Goal: Information Seeking & Learning: Learn about a topic

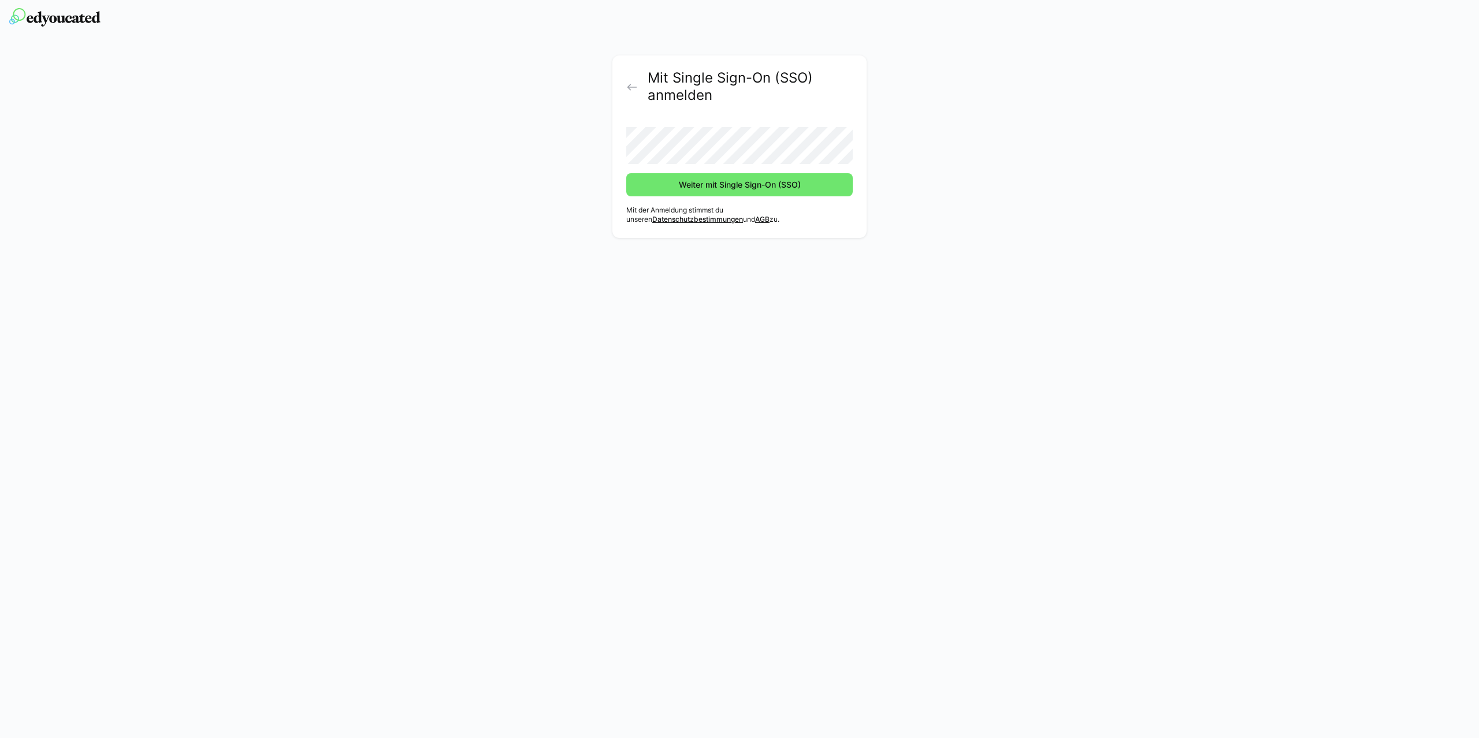
click at [626, 173] on button "Weiter mit Single Sign-On (SSO)" at bounding box center [739, 184] width 226 height 23
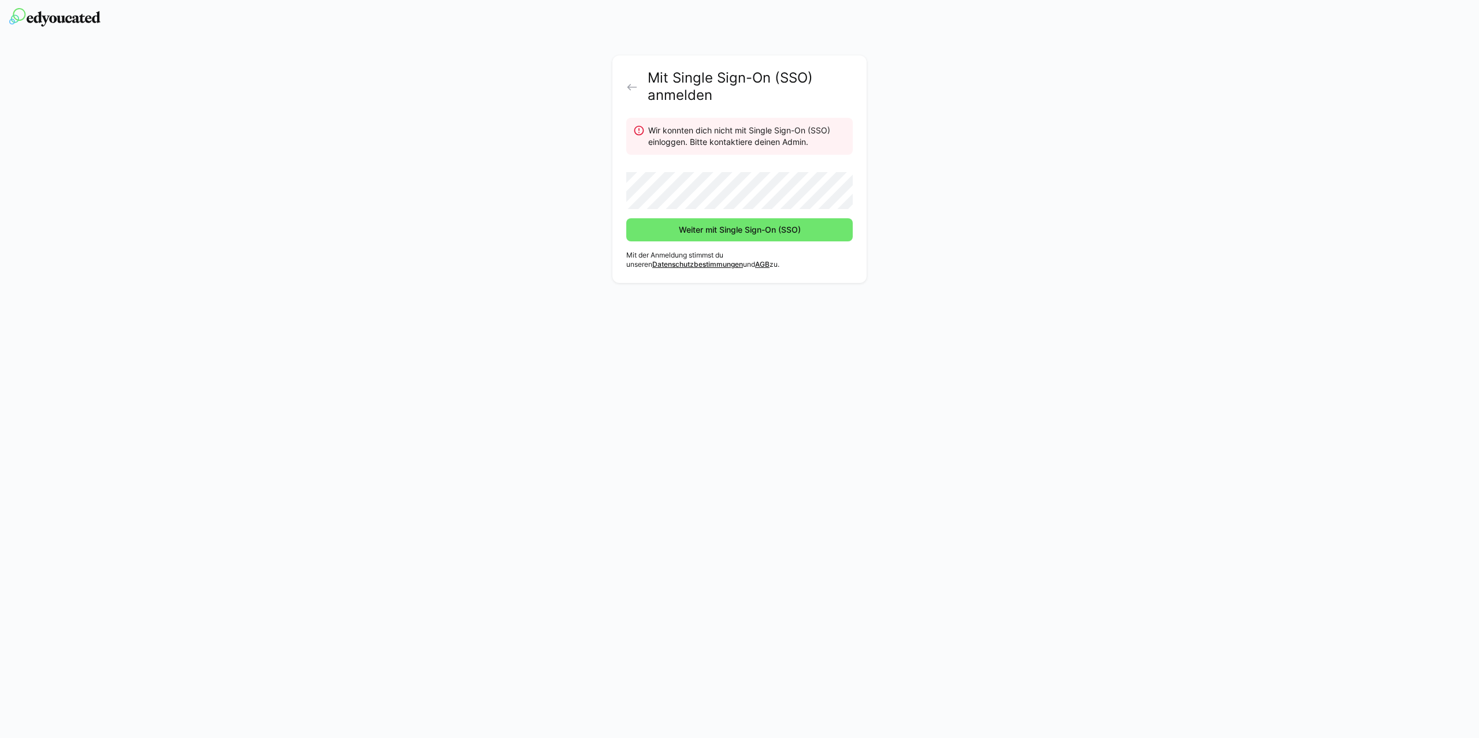
click at [626, 218] on button "Weiter mit Single Sign-On (SSO)" at bounding box center [739, 229] width 226 height 23
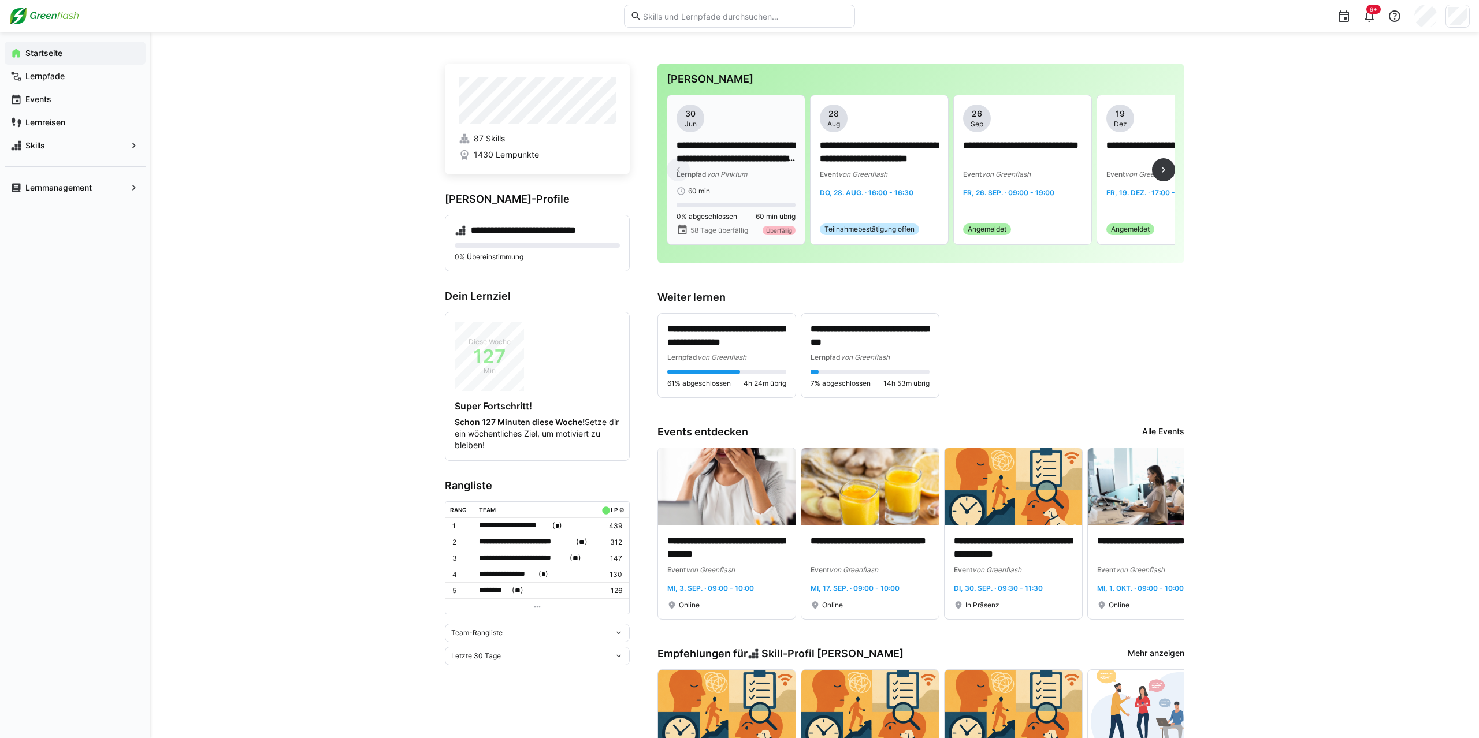
click at [743, 161] on p "**********" at bounding box center [736, 152] width 119 height 27
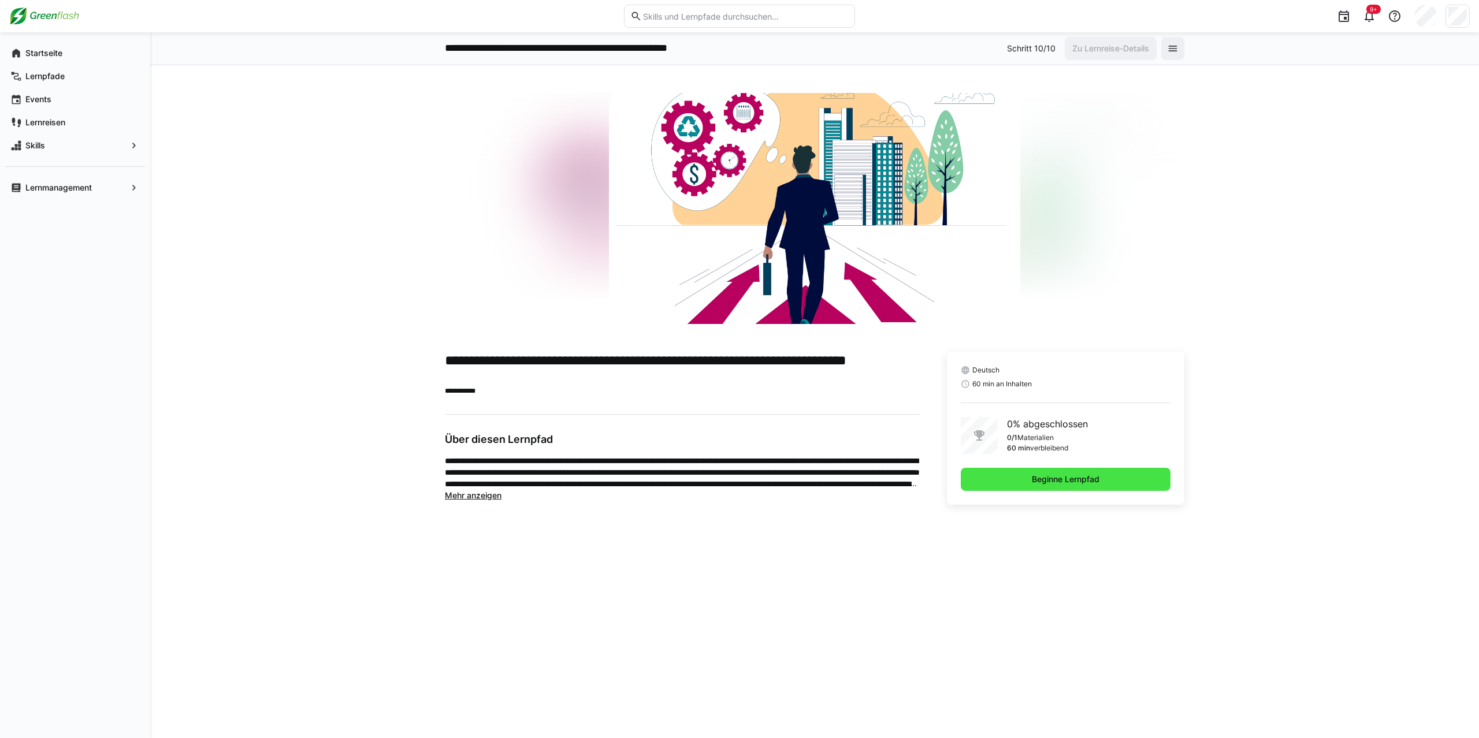
click at [1125, 477] on span "Beginne Lernpfad" at bounding box center [1066, 479] width 210 height 23
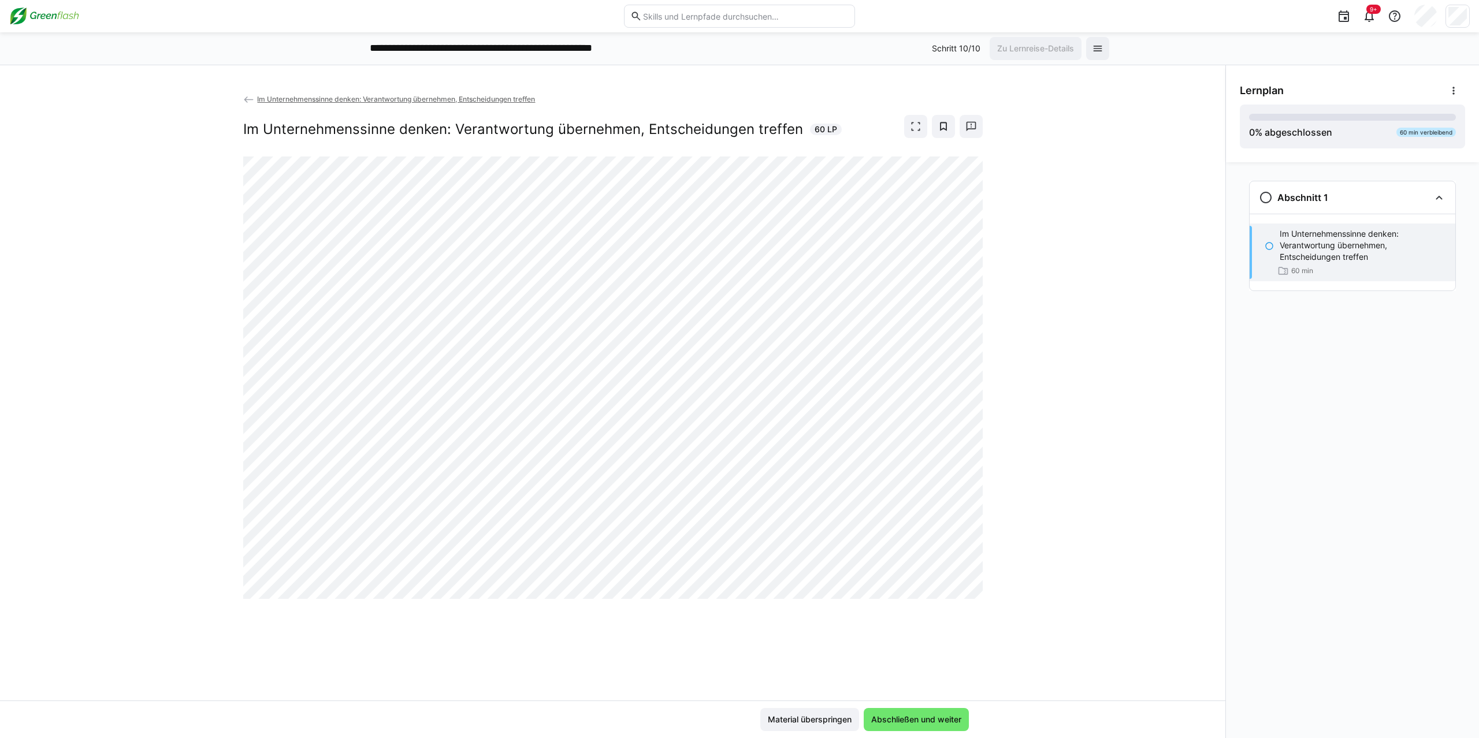
click at [927, 708] on div "Material überspringen Abschließen und weiter" at bounding box center [612, 720] width 1225 height 38
click at [932, 728] on span "Abschließen und weiter" at bounding box center [916, 719] width 105 height 23
drag, startPoint x: 933, startPoint y: 718, endPoint x: 841, endPoint y: 720, distance: 91.3
click at [932, 718] on span "Abschließen und weiter" at bounding box center [917, 720] width 94 height 12
click at [806, 722] on span "Material überspringen" at bounding box center [809, 720] width 87 height 12
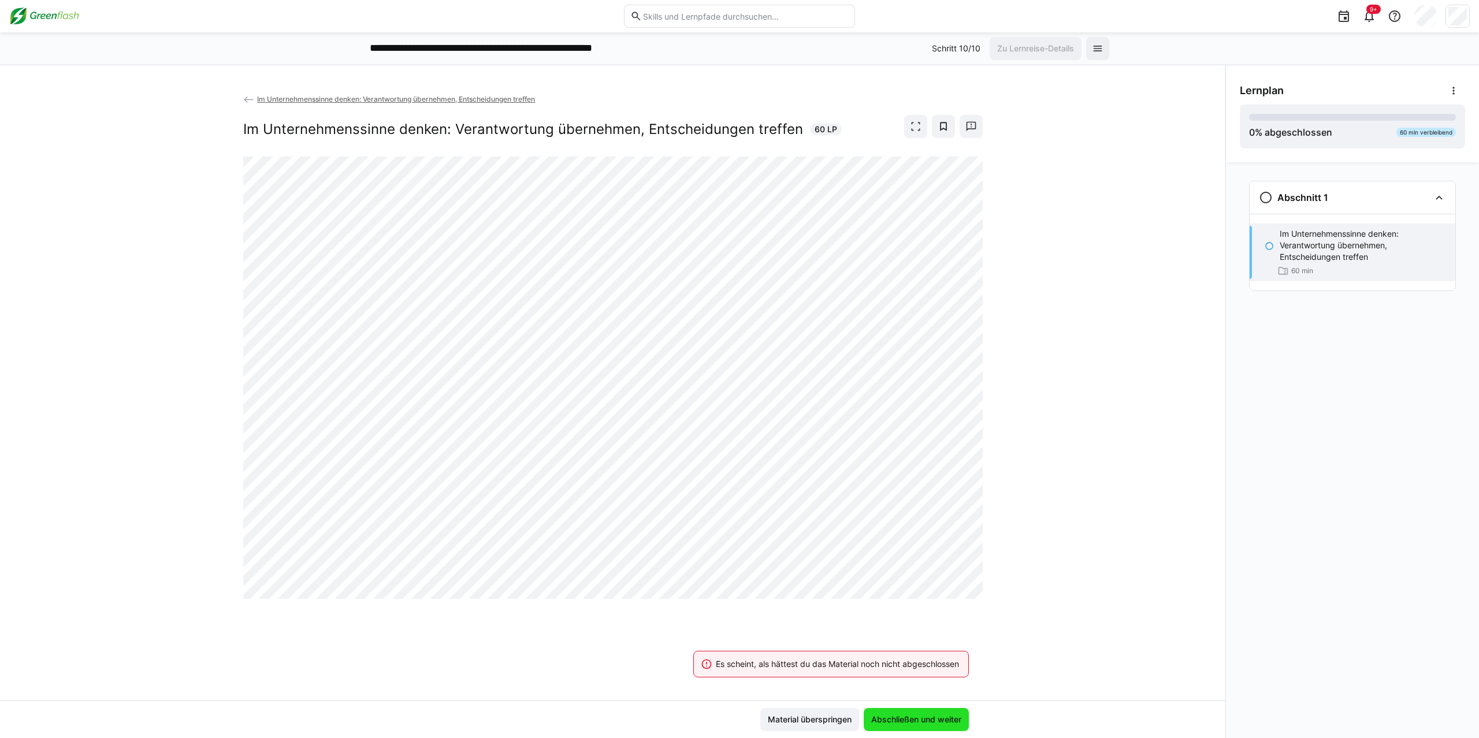
click at [925, 722] on span "Abschließen und weiter" at bounding box center [917, 720] width 94 height 12
drag, startPoint x: 925, startPoint y: 722, endPoint x: 816, endPoint y: 714, distance: 109.5
click at [921, 722] on span "Abschließen und weiter" at bounding box center [917, 720] width 94 height 12
click at [807, 720] on span "Material überspringen" at bounding box center [809, 720] width 87 height 12
click at [918, 720] on span "Abschließen und weiter" at bounding box center [917, 720] width 94 height 12
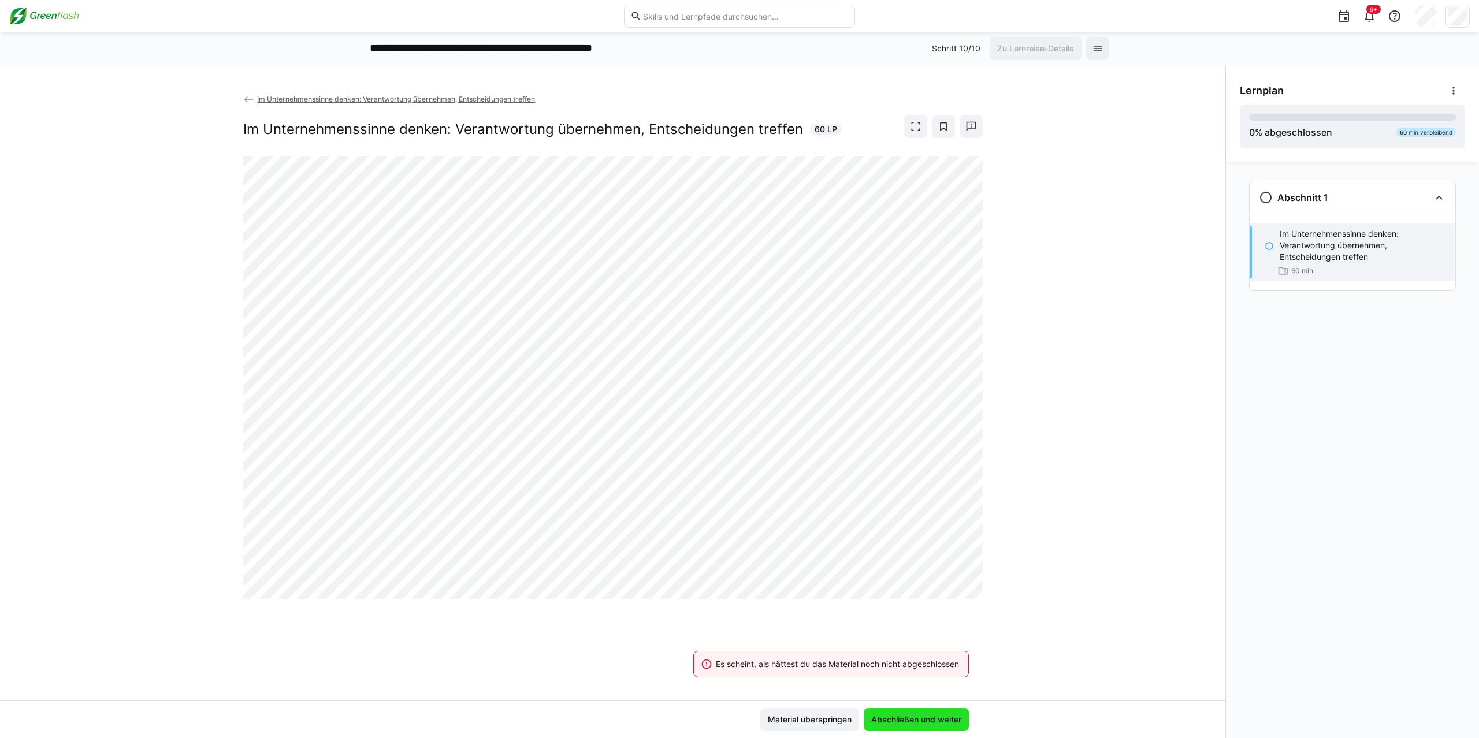
click at [919, 721] on span "Abschließen und weiter" at bounding box center [917, 720] width 94 height 12
click at [826, 720] on span "Material überspringen" at bounding box center [809, 720] width 87 height 12
click at [911, 125] on eds-icon at bounding box center [916, 127] width 12 height 12
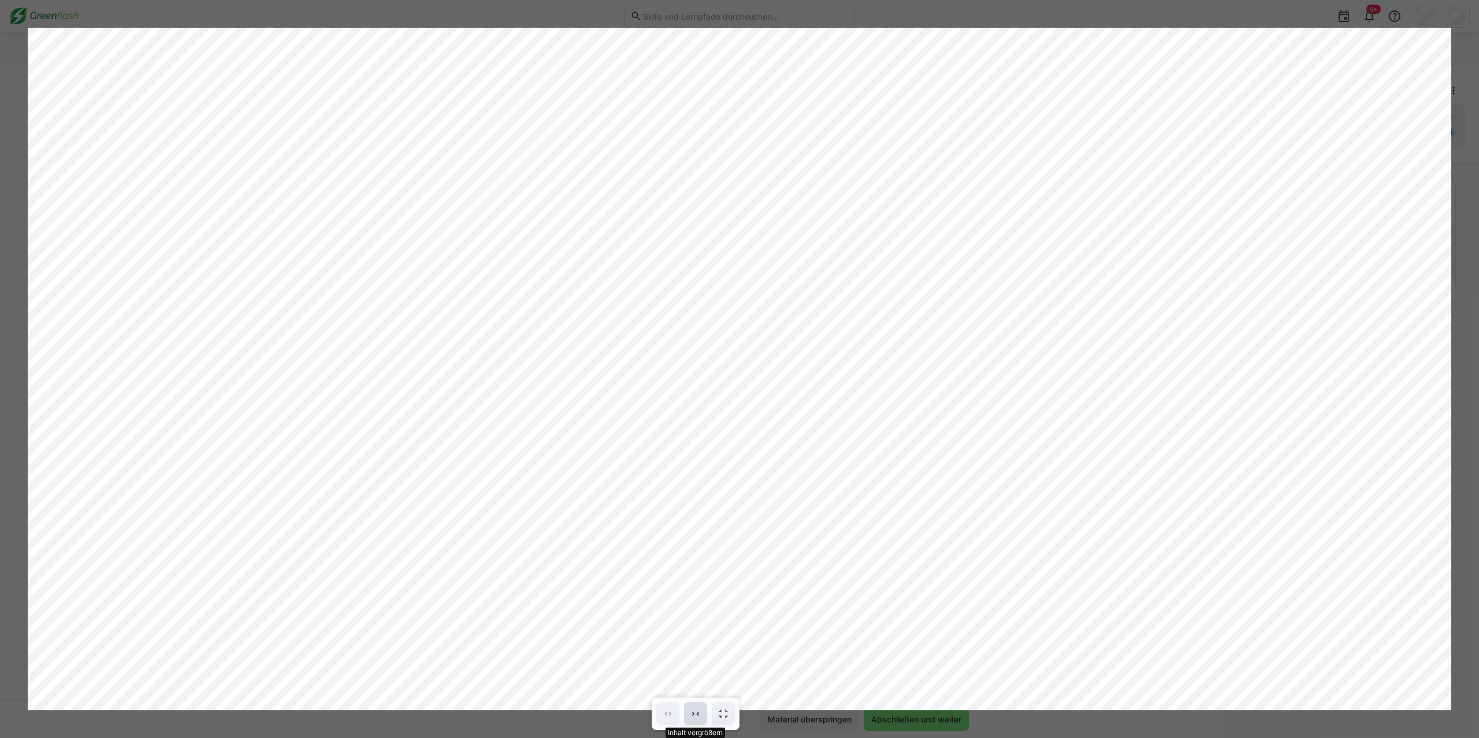
click at [705, 712] on span at bounding box center [695, 714] width 23 height 23
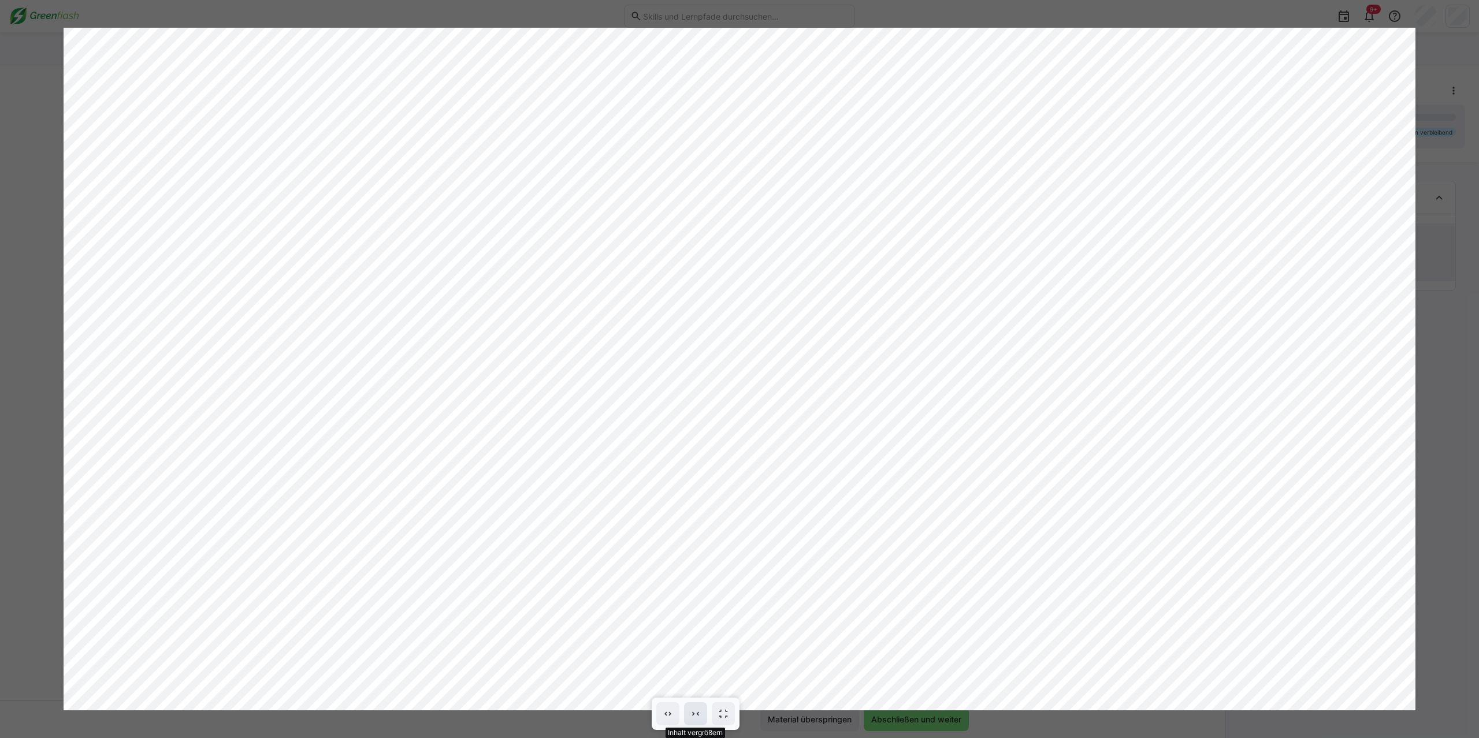
click at [705, 712] on span at bounding box center [695, 714] width 23 height 23
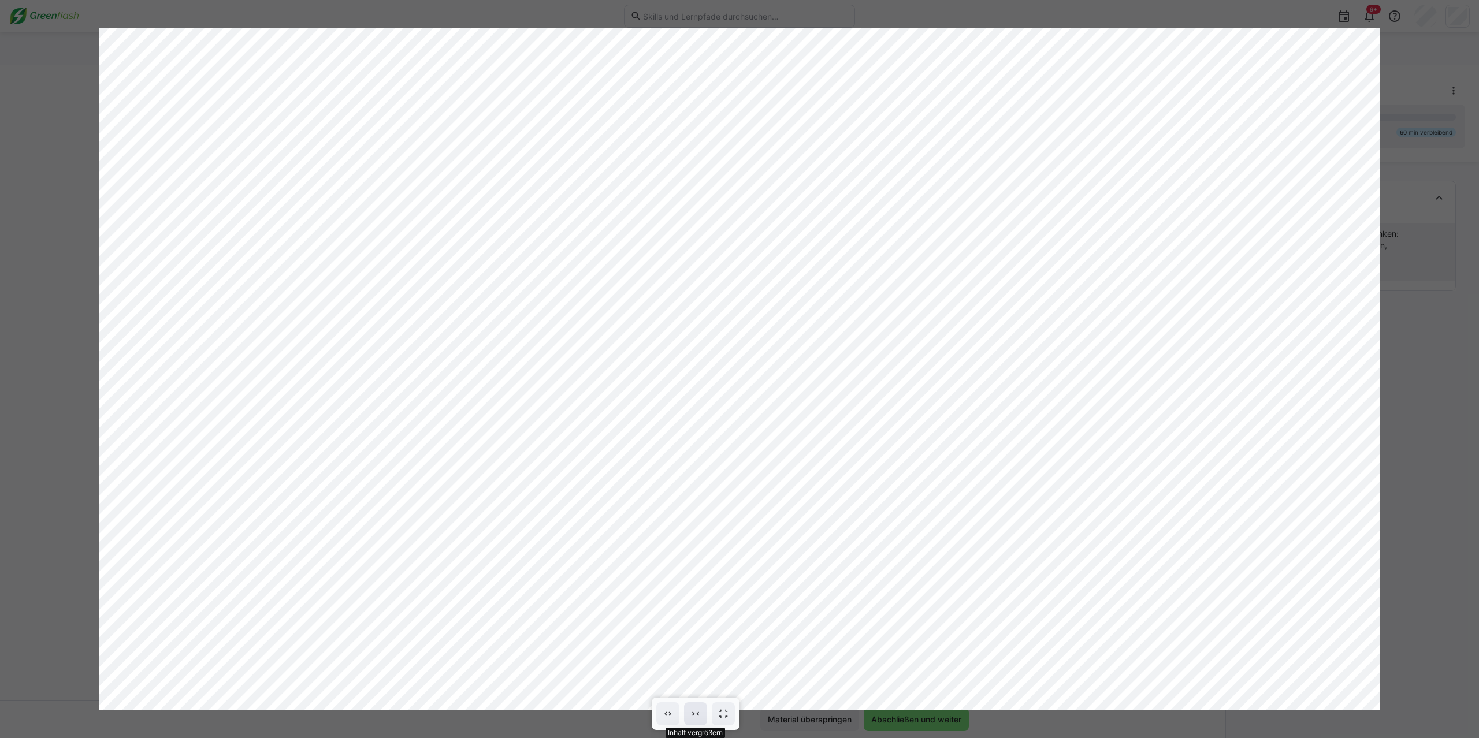
click at [705, 712] on span at bounding box center [695, 714] width 23 height 23
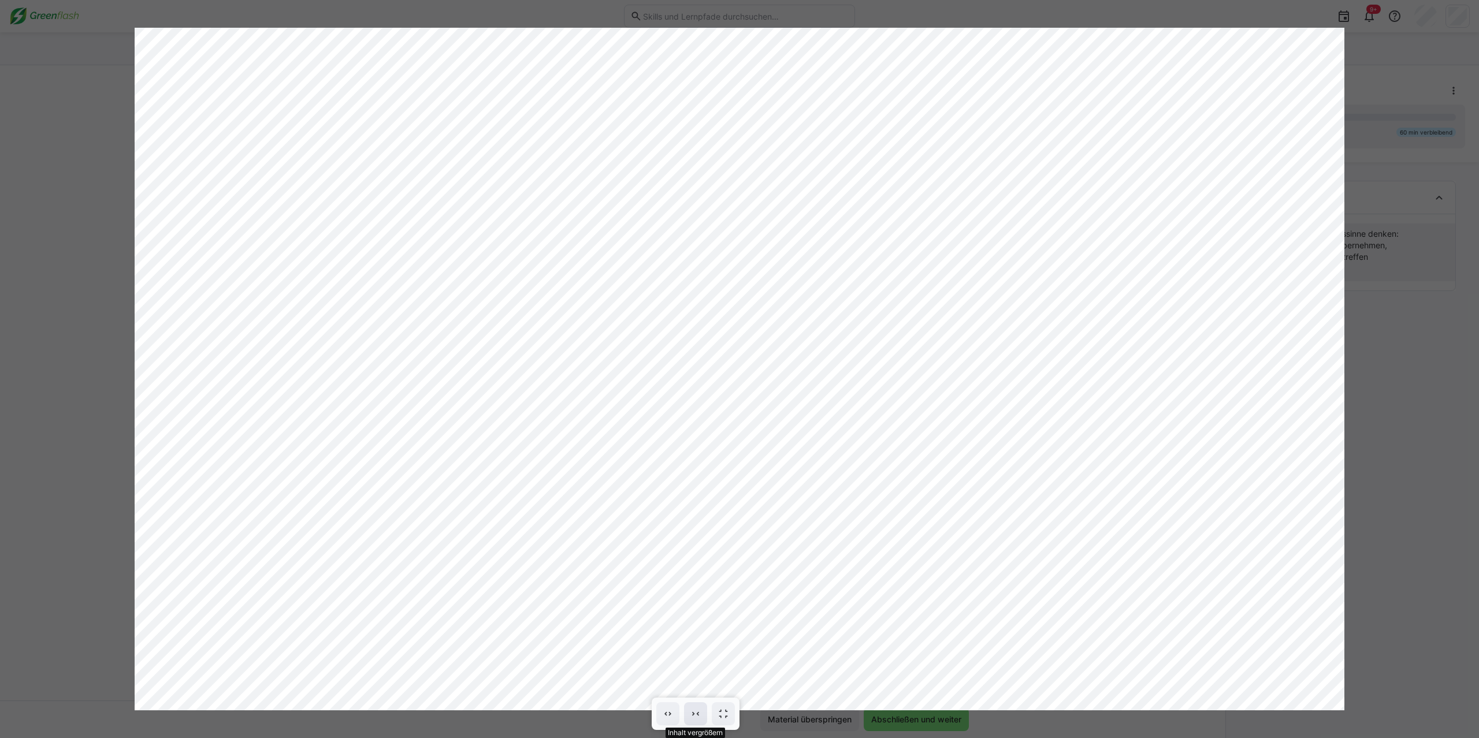
click at [705, 712] on span at bounding box center [695, 714] width 23 height 23
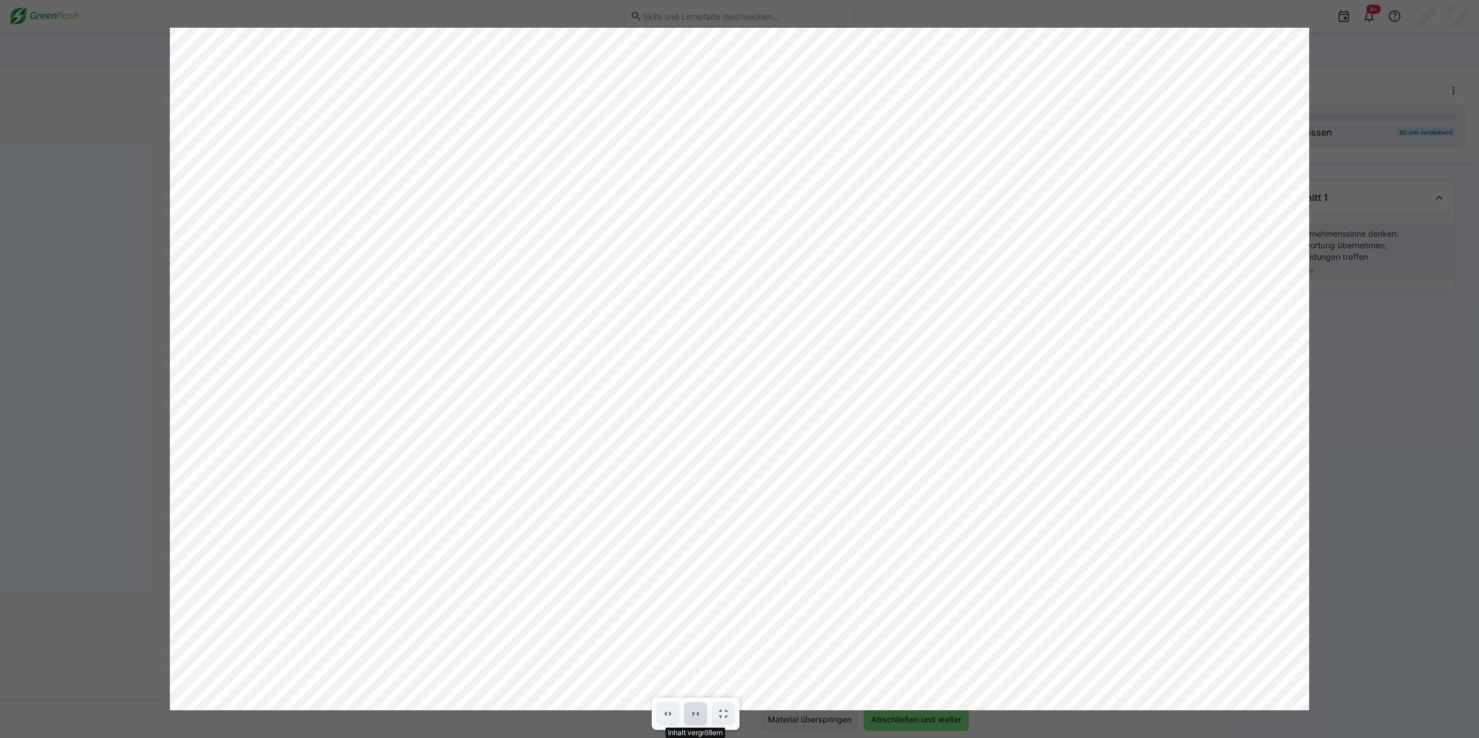
click at [705, 712] on span at bounding box center [695, 714] width 23 height 23
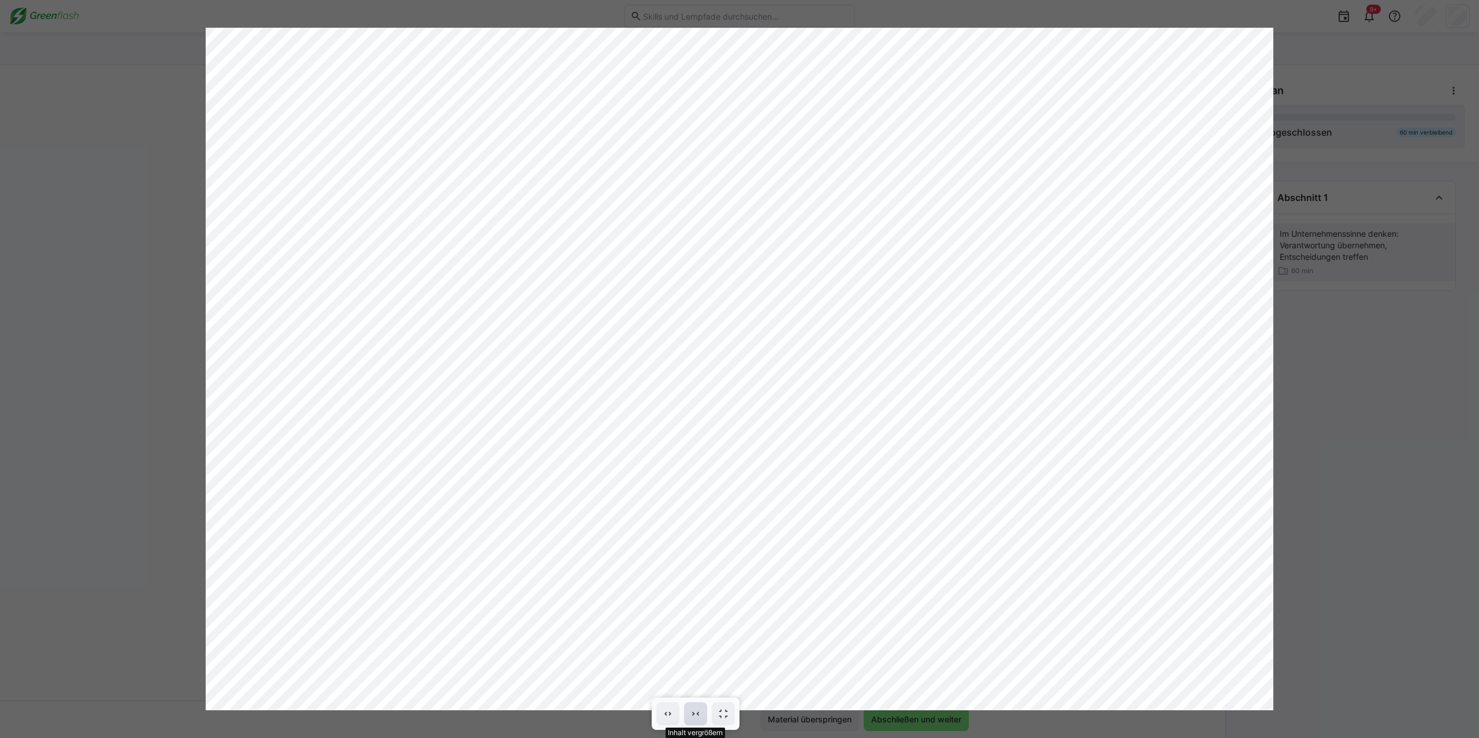
click at [705, 712] on span at bounding box center [695, 714] width 23 height 23
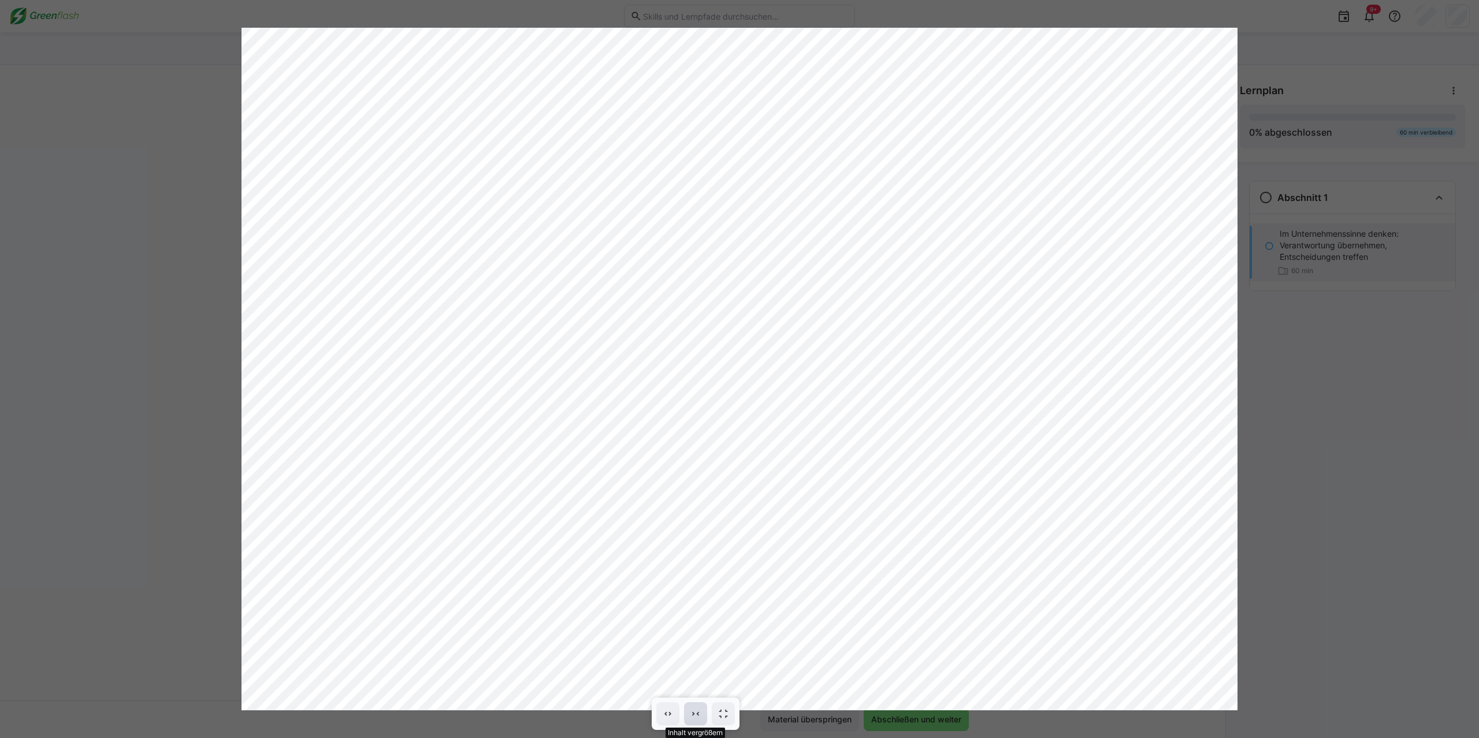
click at [705, 710] on span at bounding box center [695, 714] width 23 height 23
click at [704, 709] on span at bounding box center [695, 714] width 23 height 23
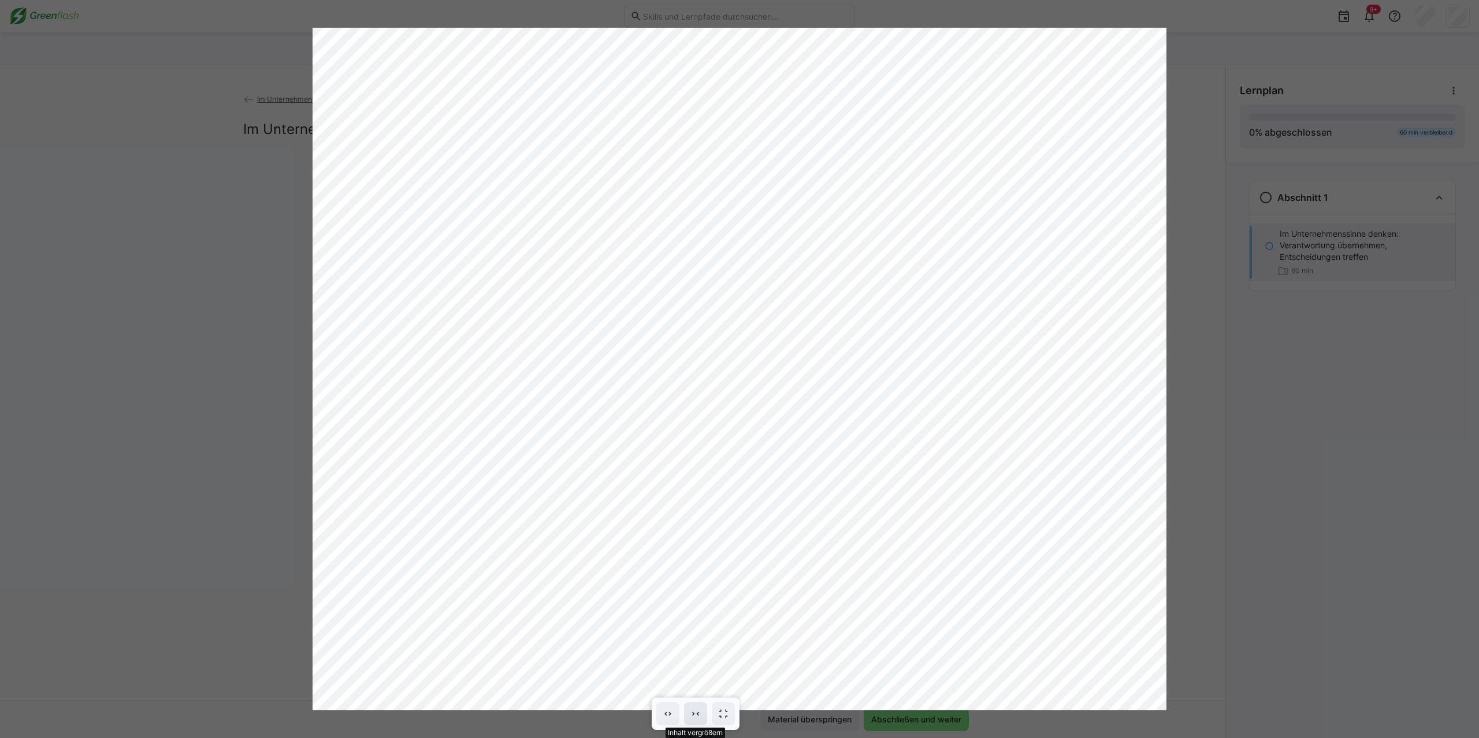
click at [703, 709] on span at bounding box center [695, 714] width 23 height 23
click at [669, 708] on eds-icon at bounding box center [668, 714] width 12 height 12
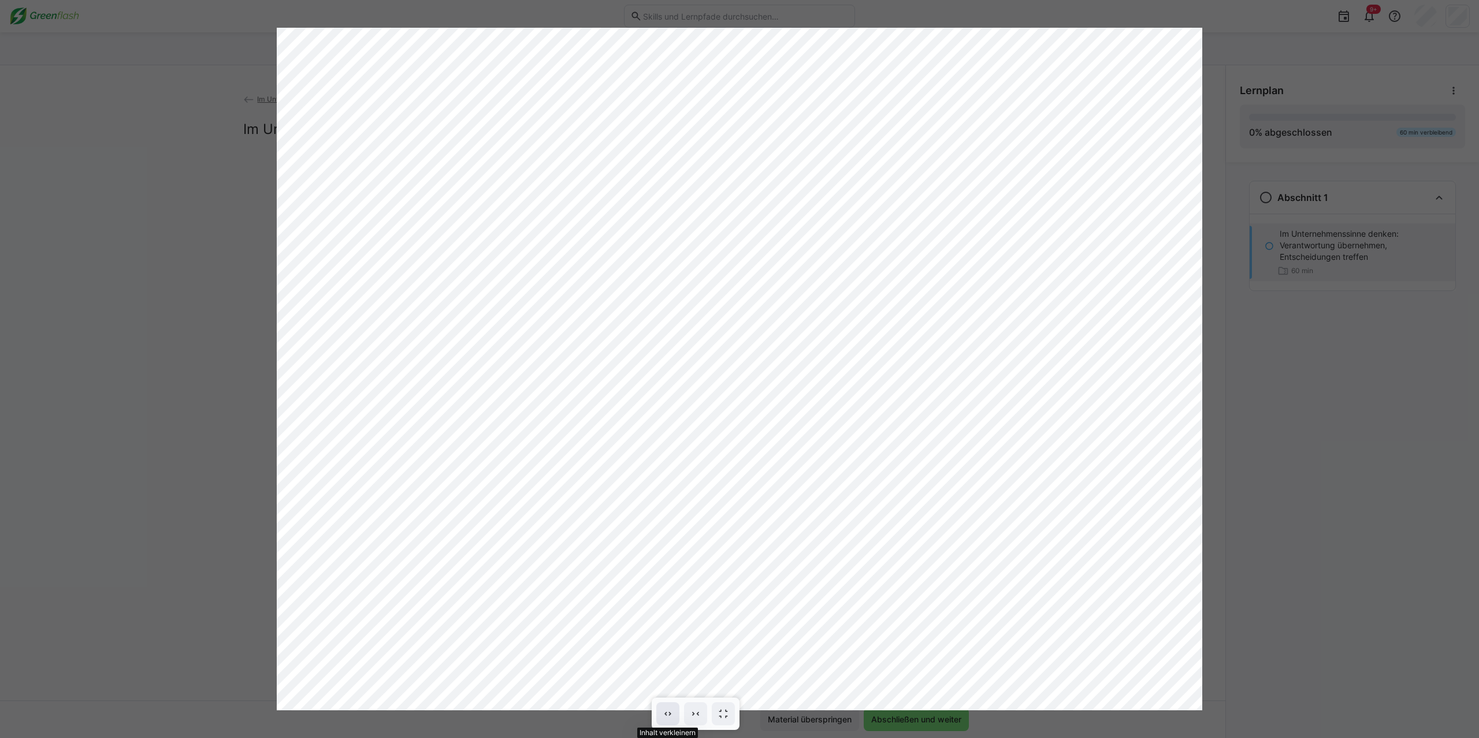
click at [669, 708] on eds-icon at bounding box center [668, 714] width 12 height 12
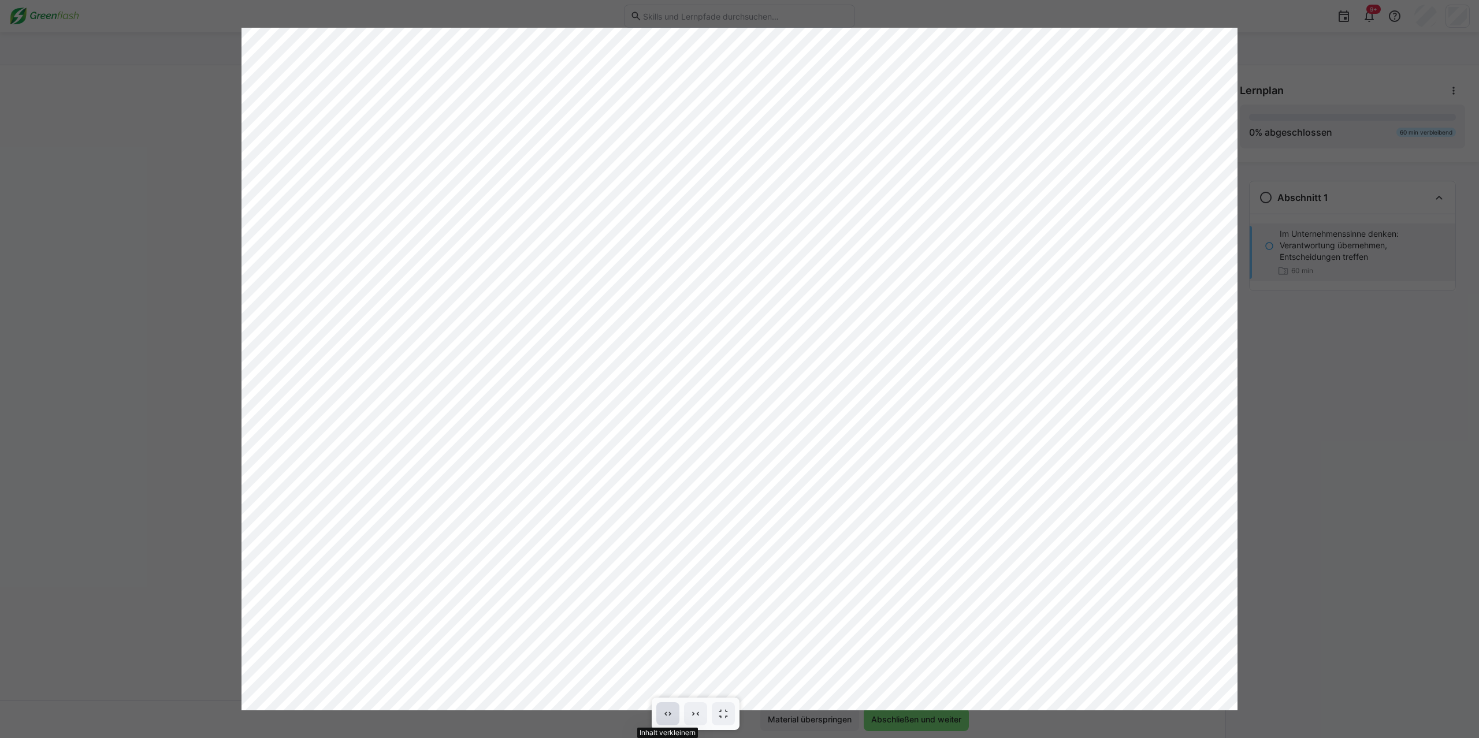
click at [669, 708] on span at bounding box center [667, 714] width 23 height 23
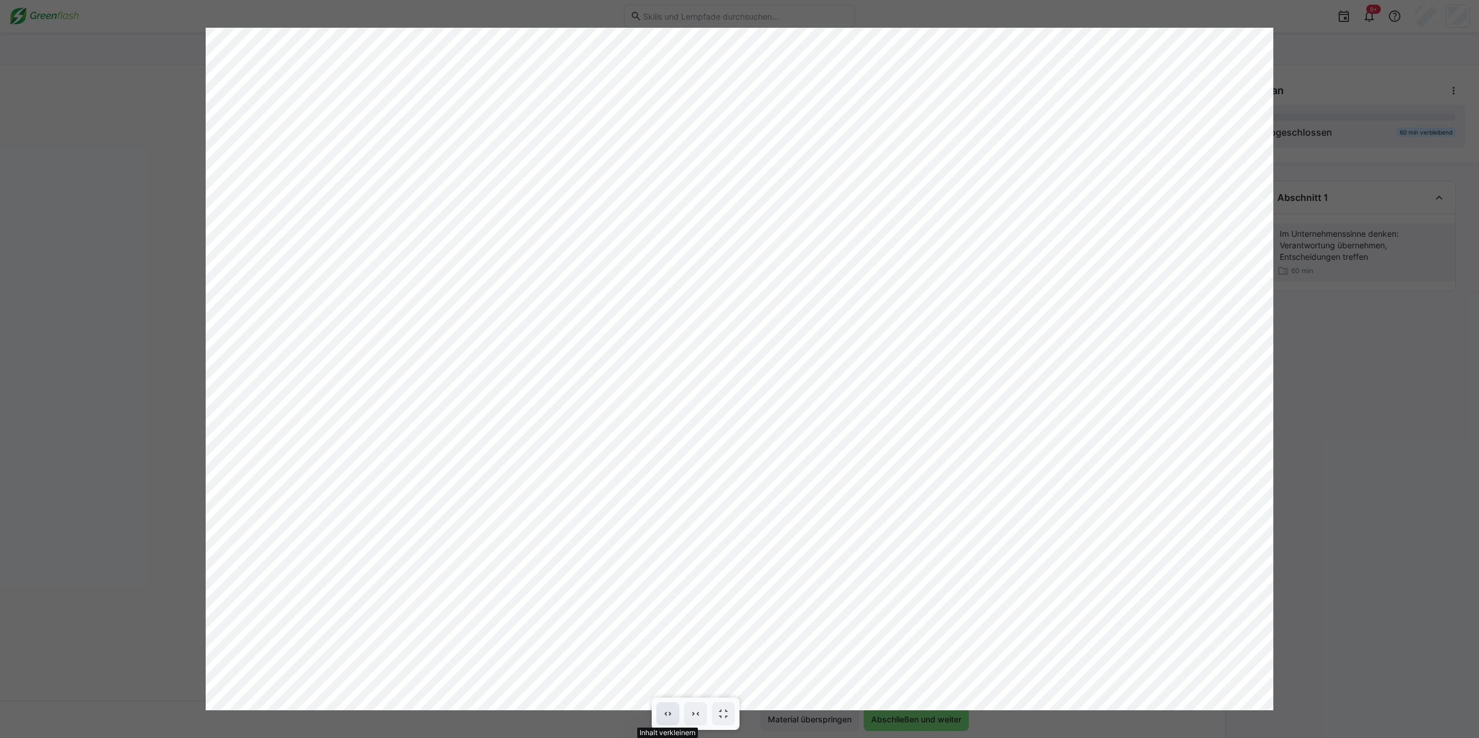
click at [669, 708] on span at bounding box center [667, 714] width 23 height 23
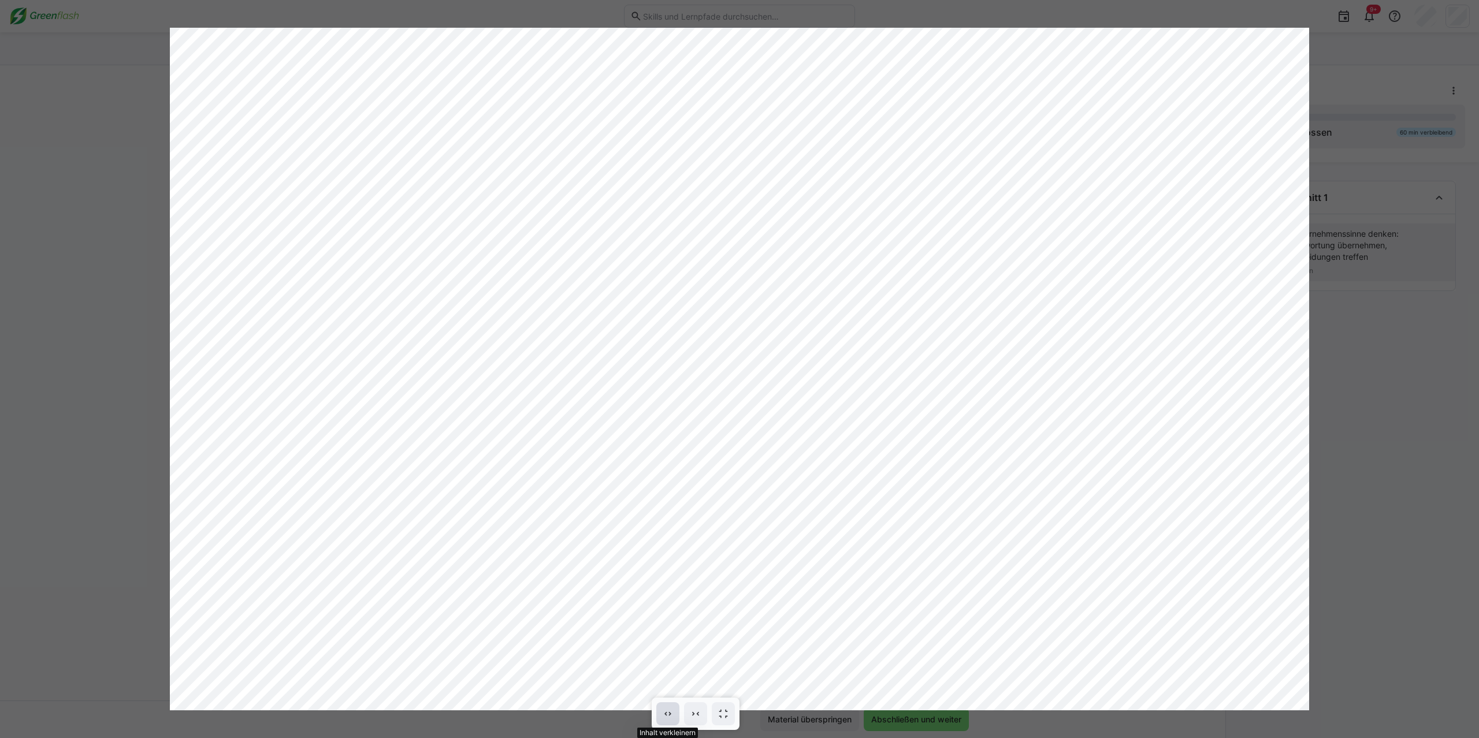
click at [672, 705] on span at bounding box center [667, 714] width 23 height 23
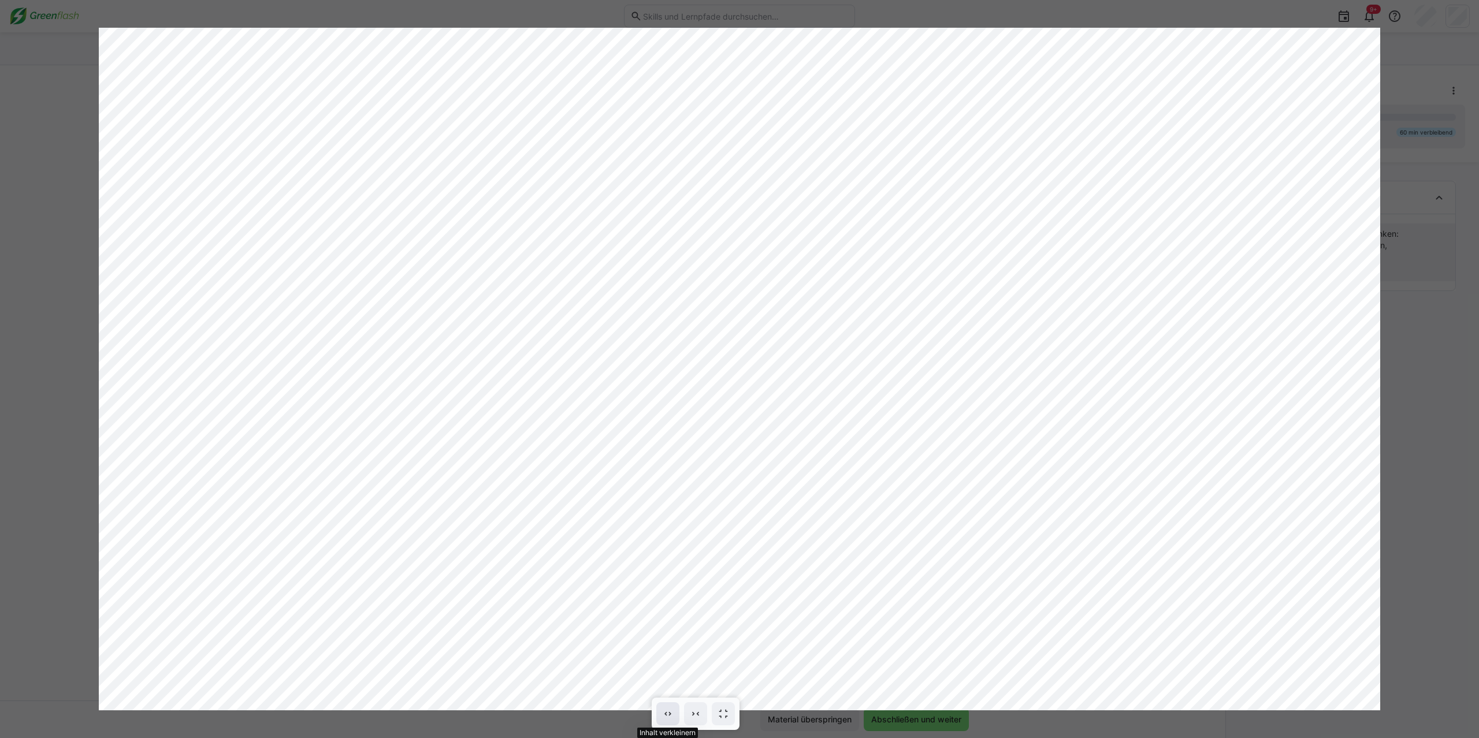
click at [672, 705] on span at bounding box center [667, 714] width 23 height 23
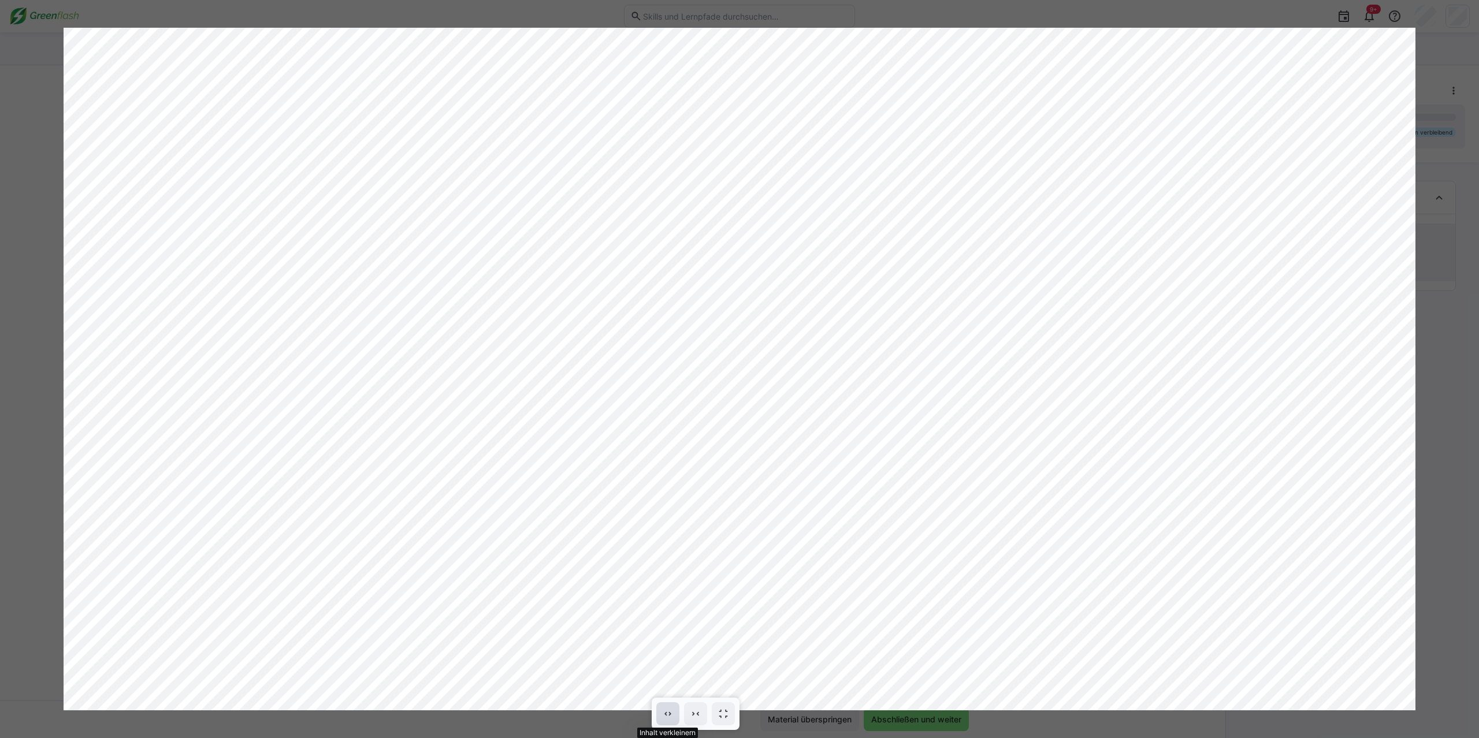
click at [667, 711] on eds-icon at bounding box center [668, 714] width 12 height 12
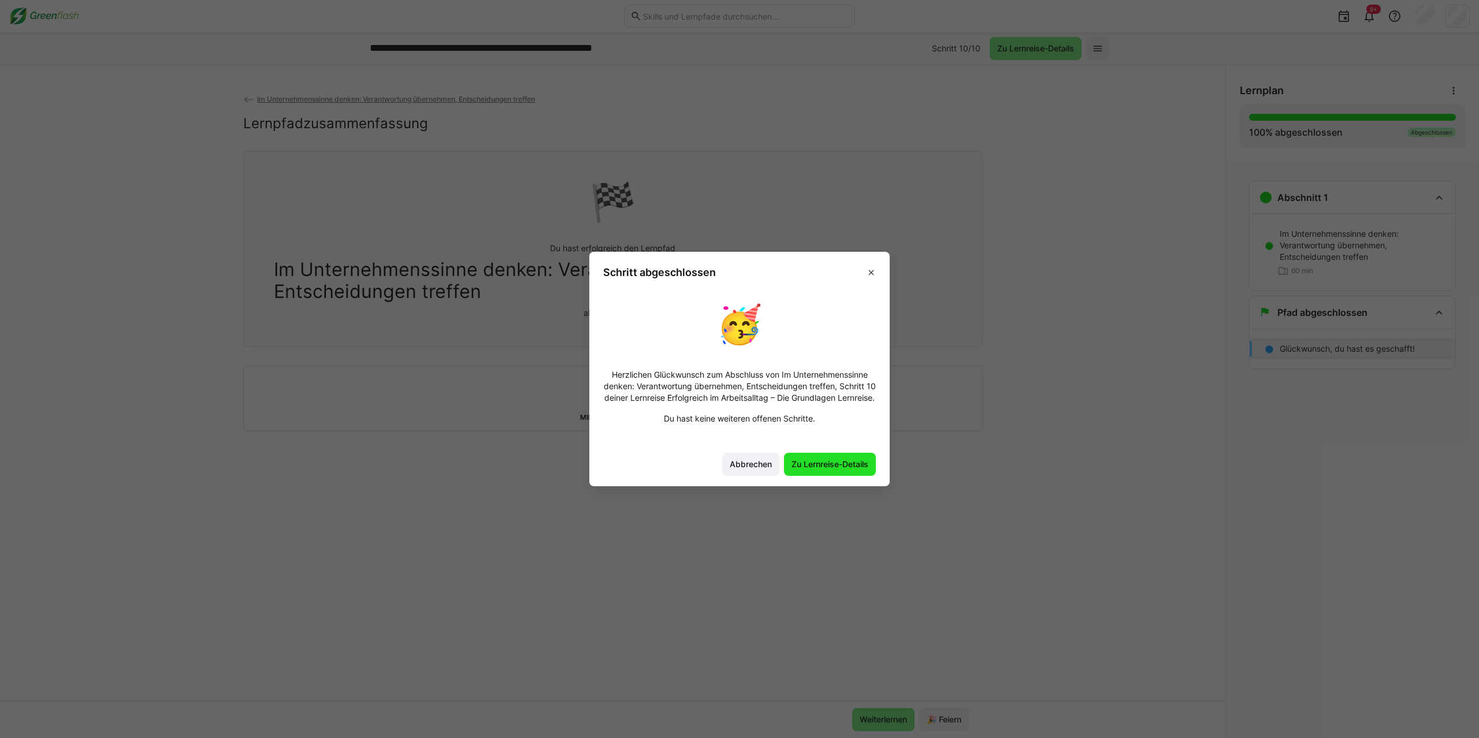
click at [821, 470] on span "Zu Lernreise-Details" at bounding box center [830, 465] width 80 height 12
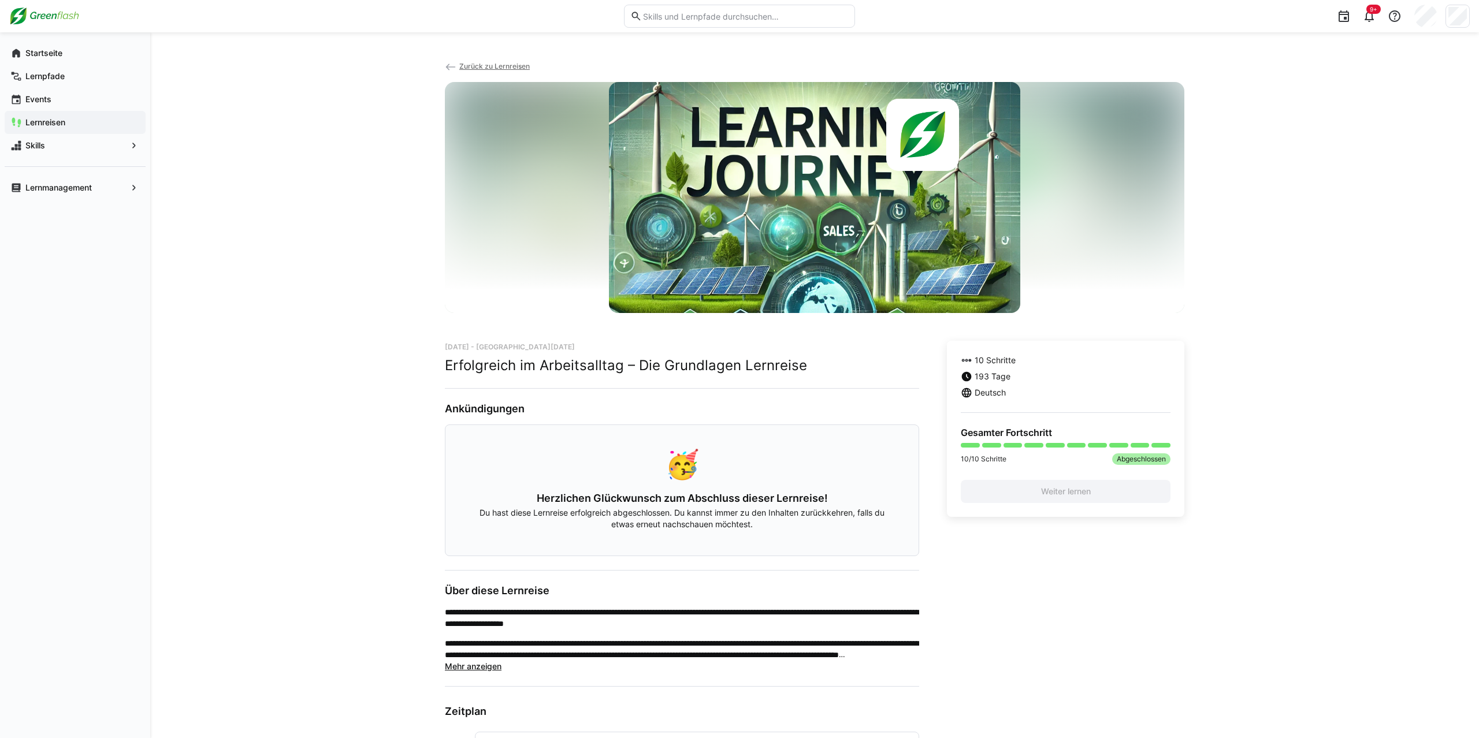
click at [47, 17] on img at bounding box center [44, 16] width 70 height 18
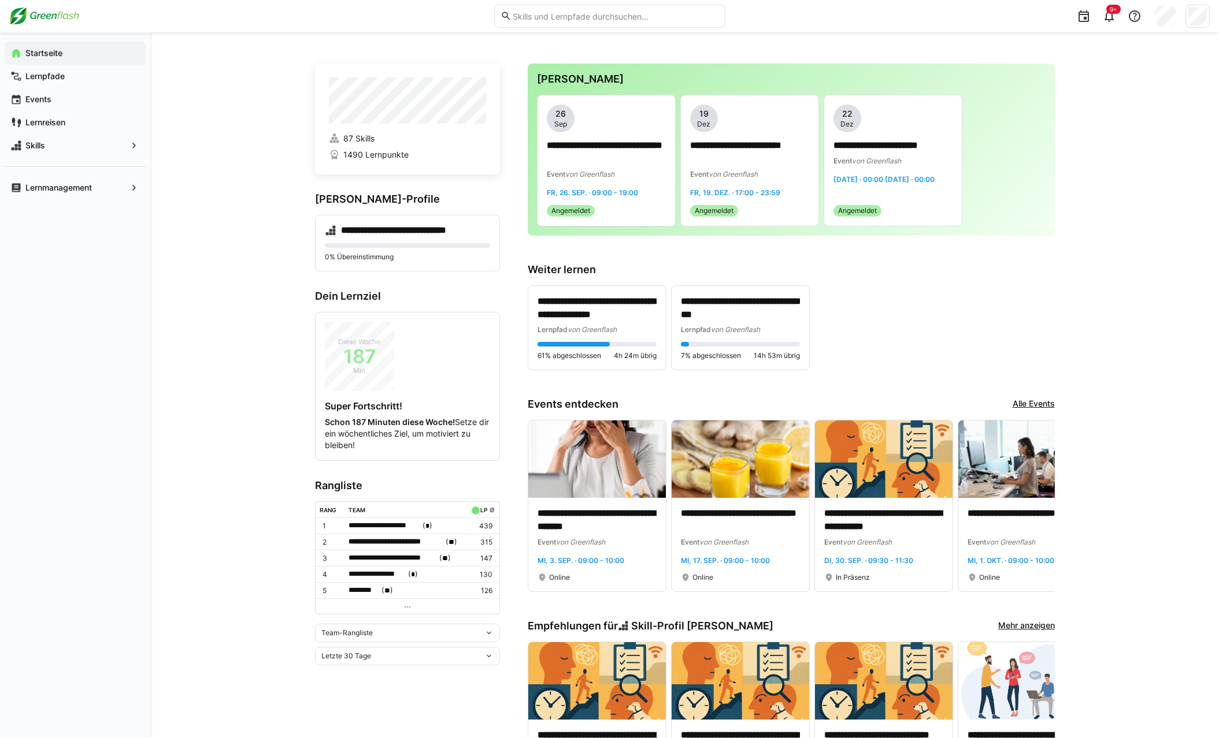
click at [150, 392] on div "Startseite Lernpfade Events Lernreisen Skills Lernmanagement" at bounding box center [75, 385] width 150 height 706
